Goal: Information Seeking & Learning: Learn about a topic

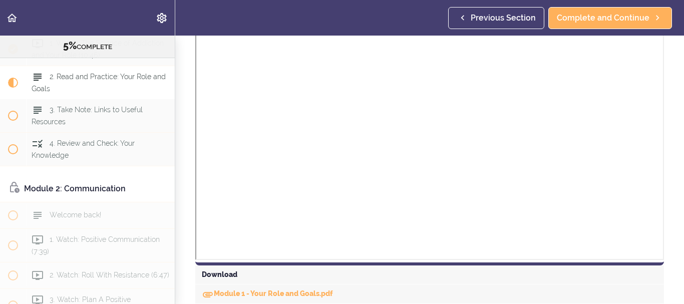
scroll to position [711, 0]
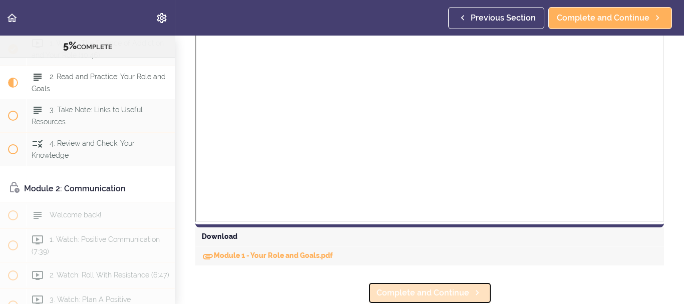
click at [410, 287] on span "Complete and Continue" at bounding box center [423, 293] width 93 height 12
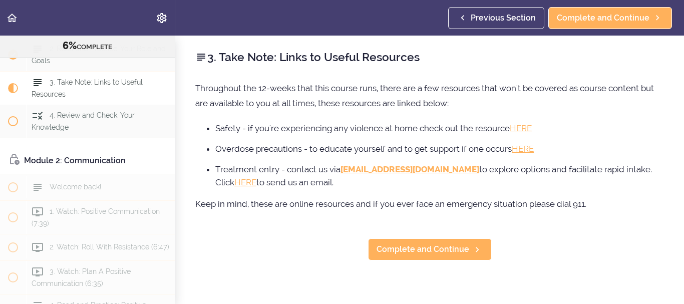
scroll to position [194, 0]
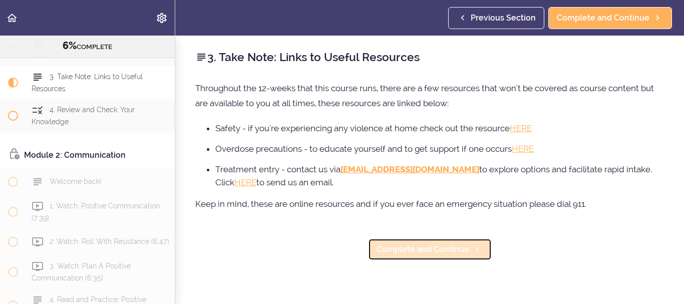
click at [473, 245] on icon at bounding box center [477, 249] width 12 height 11
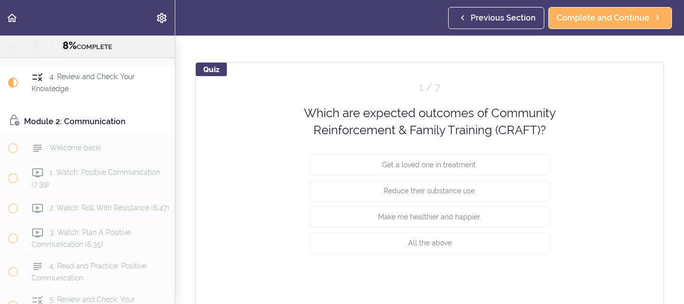
scroll to position [815, 0]
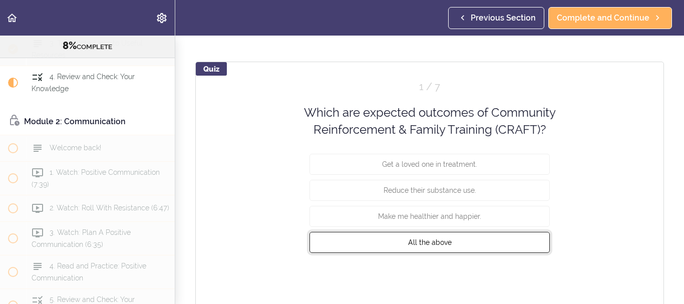
click at [457, 246] on button "All the above" at bounding box center [429, 241] width 240 height 21
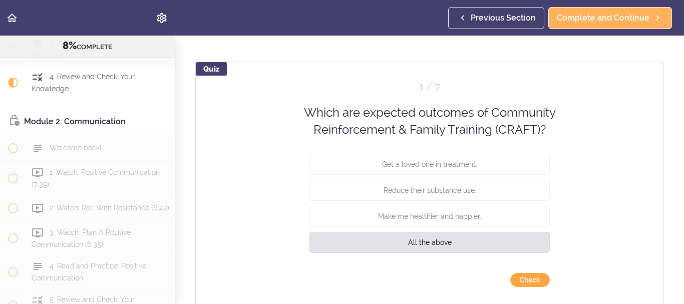
click at [529, 276] on button "Check" at bounding box center [530, 280] width 40 height 14
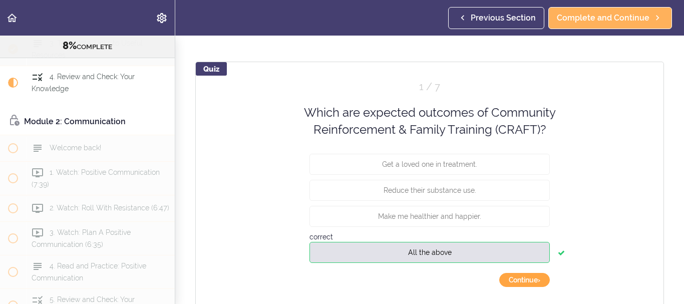
click at [529, 276] on button "Continue ›" at bounding box center [524, 280] width 51 height 14
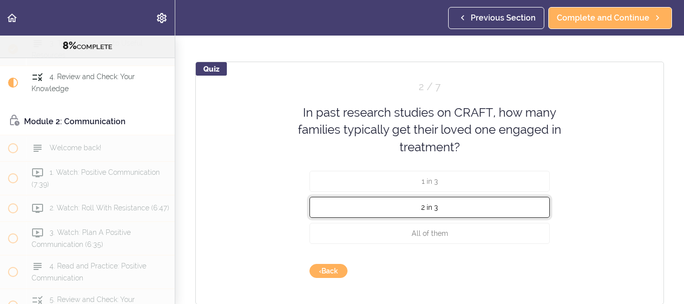
click at [440, 206] on button "2 in 3" at bounding box center [429, 207] width 240 height 21
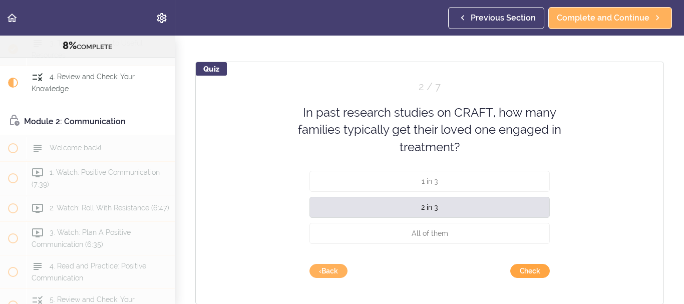
click at [536, 270] on button "Check" at bounding box center [530, 271] width 40 height 14
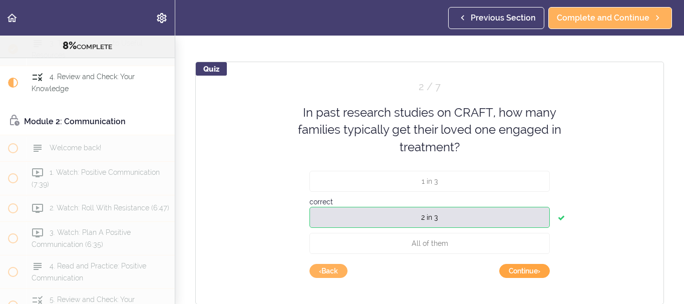
click at [500, 275] on button "Continue ›" at bounding box center [524, 271] width 51 height 14
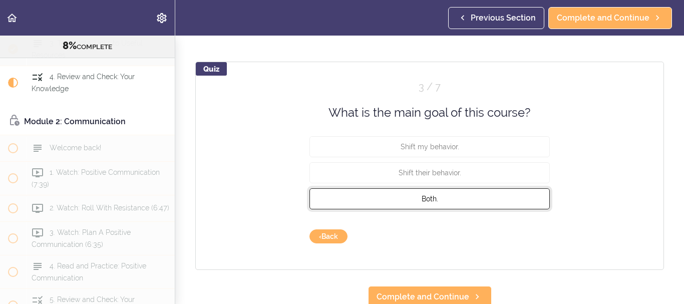
click at [428, 201] on span "Both." at bounding box center [430, 199] width 17 height 8
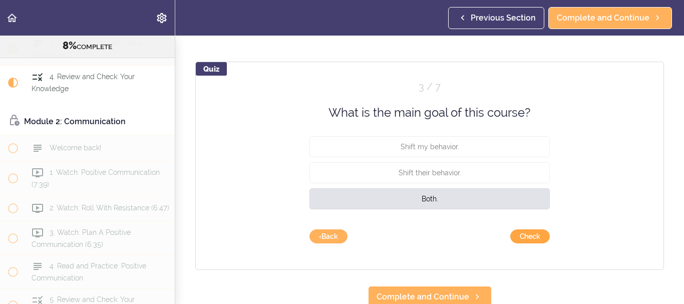
click at [522, 238] on button "Check" at bounding box center [530, 236] width 40 height 14
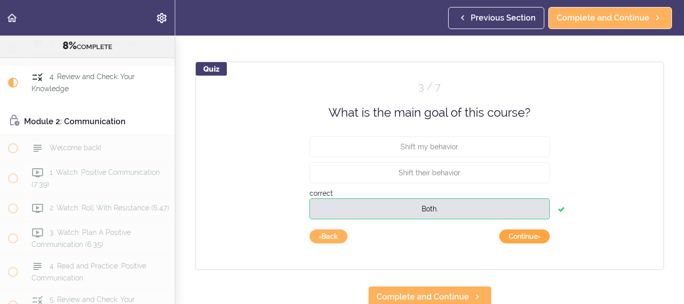
click at [536, 238] on button "Continue ›" at bounding box center [524, 236] width 51 height 14
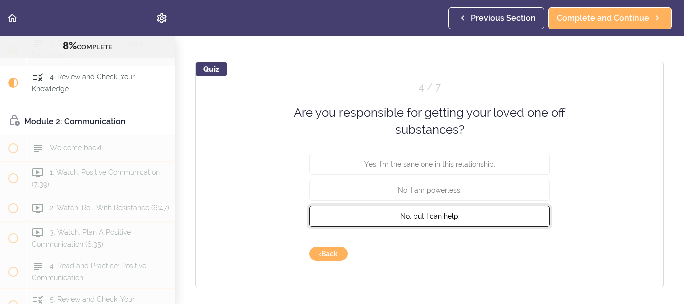
click at [443, 218] on span "No, but I can help." at bounding box center [430, 216] width 60 height 8
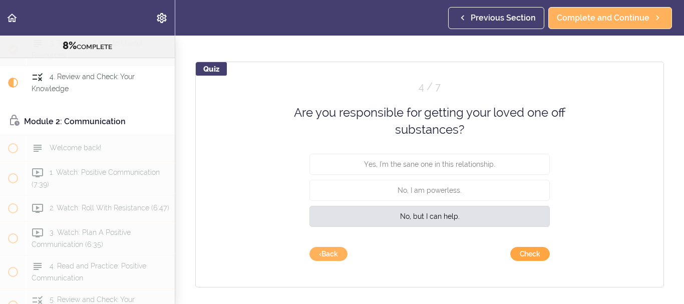
click at [540, 256] on button "Check" at bounding box center [530, 254] width 40 height 14
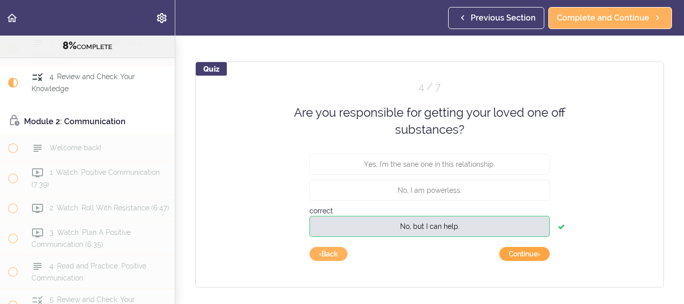
click at [517, 249] on button "Continue ›" at bounding box center [524, 254] width 51 height 14
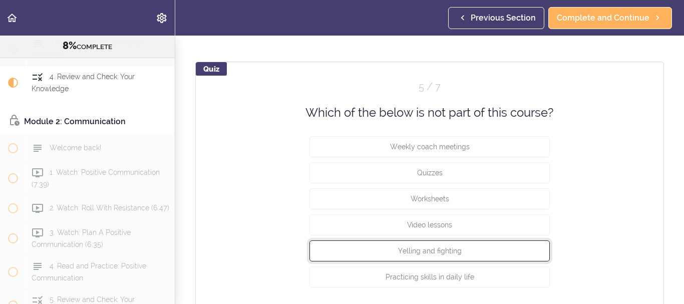
click at [517, 249] on button "Yelling and fighting" at bounding box center [429, 250] width 240 height 21
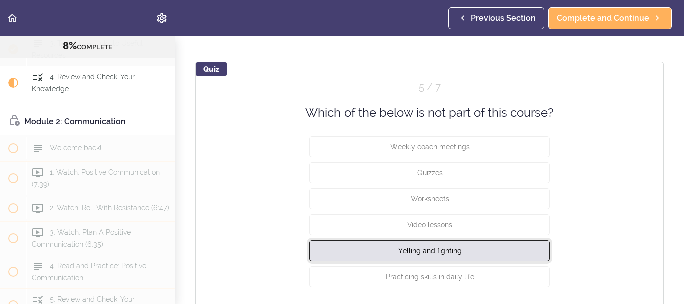
scroll to position [904, 0]
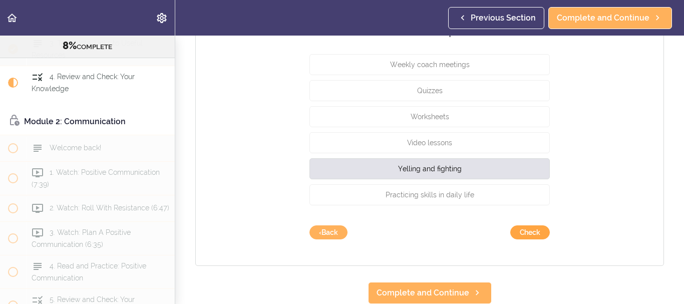
click at [529, 230] on button "Check" at bounding box center [530, 232] width 40 height 14
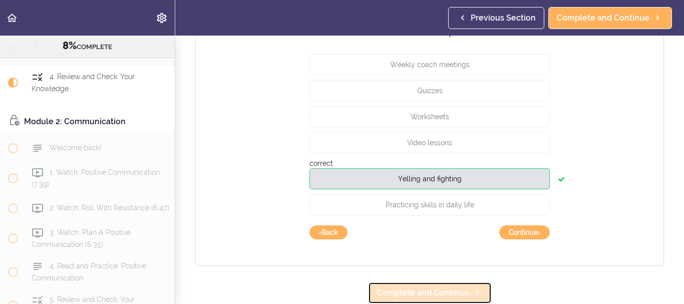
click at [429, 291] on span "Complete and Continue" at bounding box center [423, 293] width 93 height 12
